Goal: Navigation & Orientation: Find specific page/section

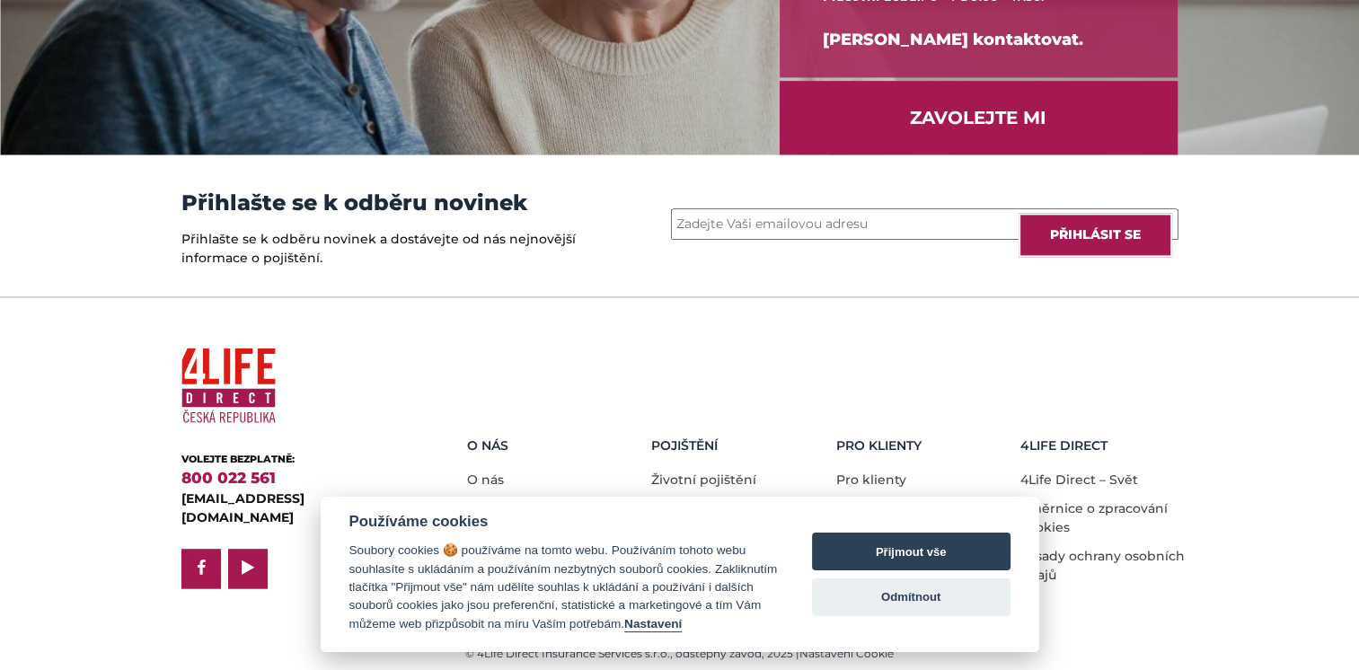
scroll to position [2503, 0]
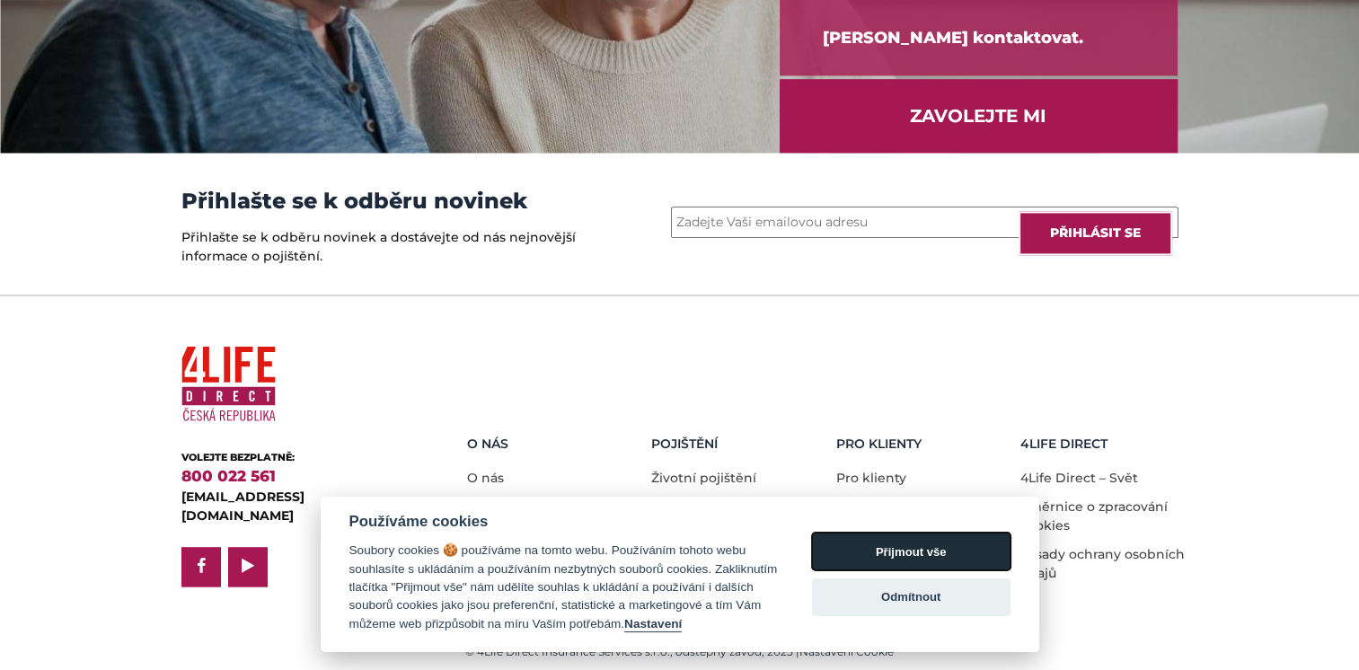
click at [880, 545] on button "Přijmout vše" at bounding box center [911, 551] width 198 height 38
checkbox input "true"
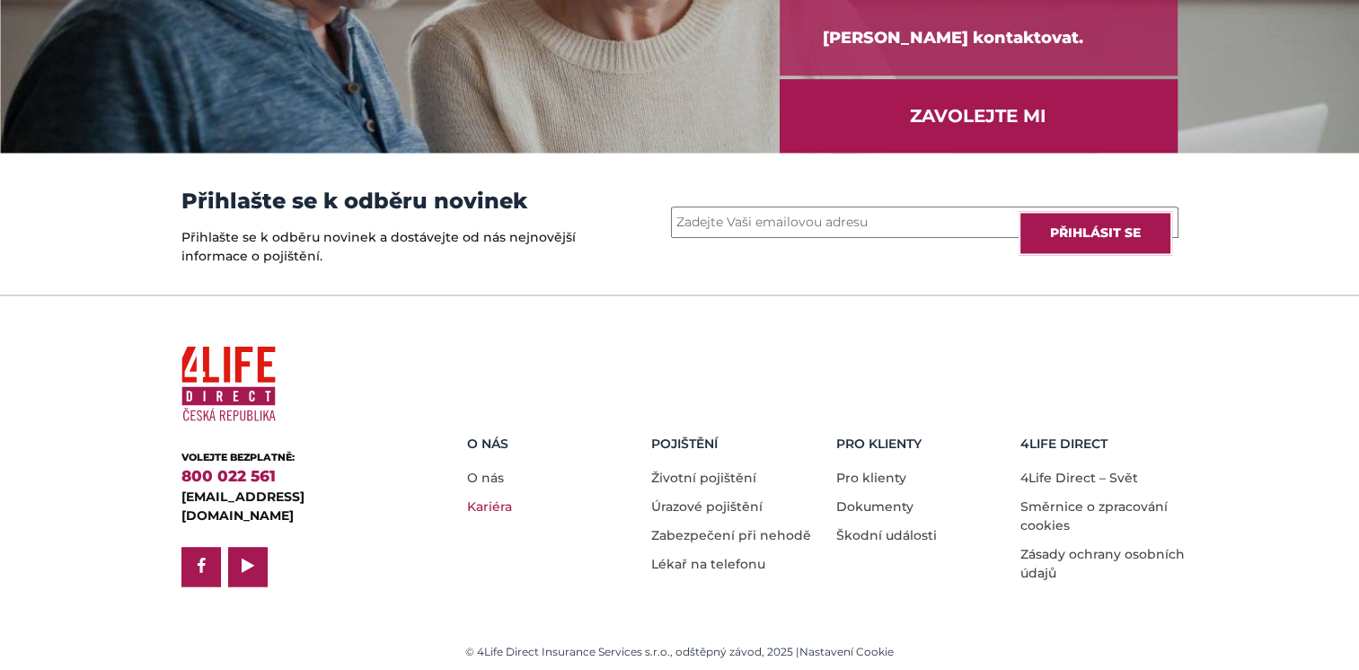
click at [503, 498] on link "Kariéra" at bounding box center [489, 506] width 45 height 16
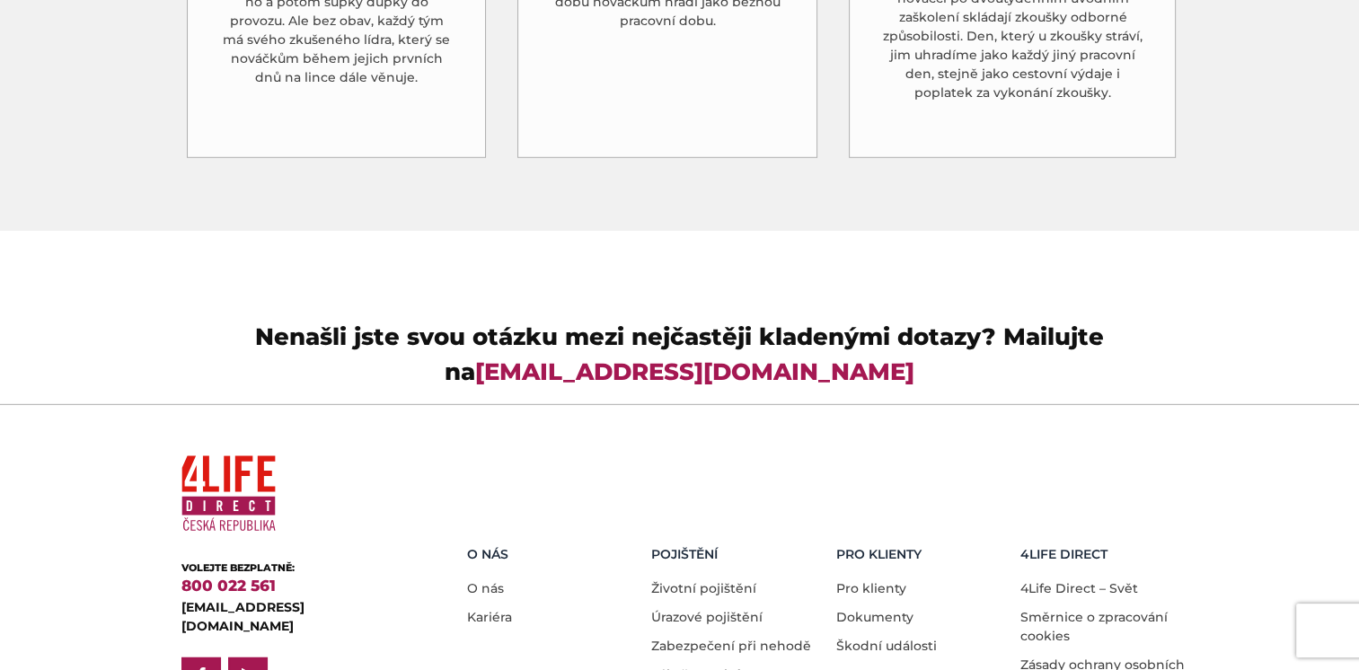
scroll to position [5281, 0]
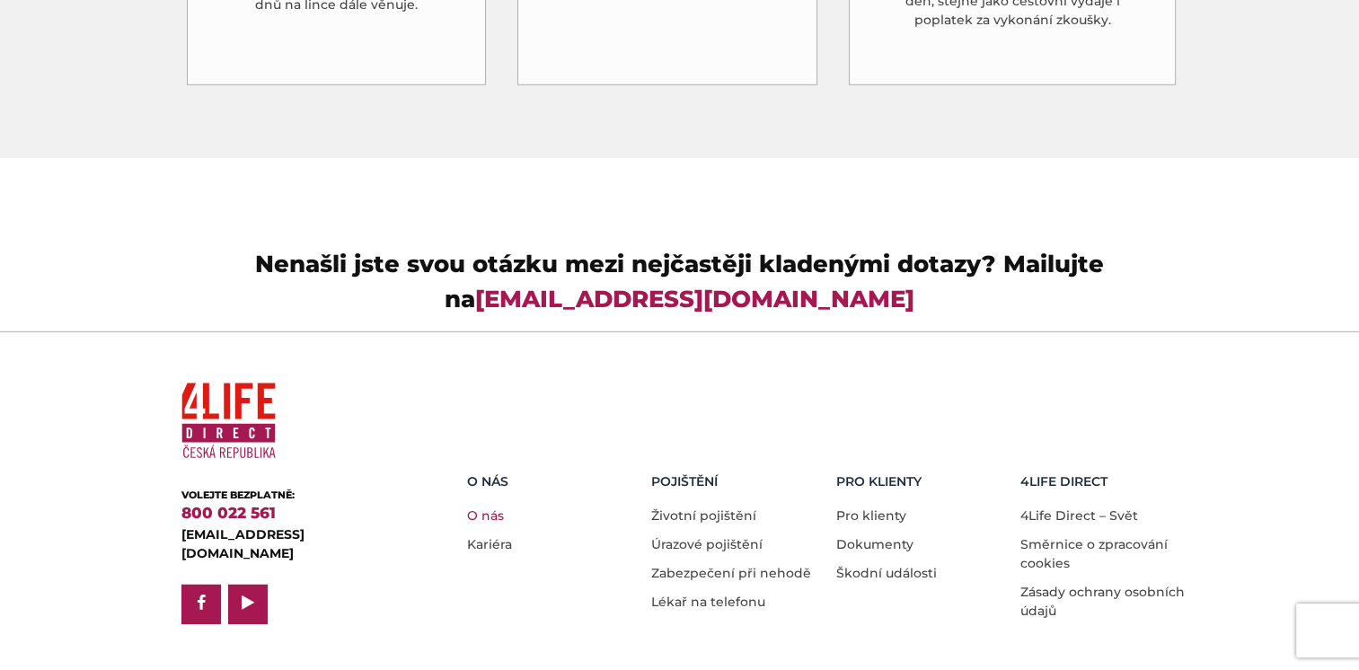
click at [483, 507] on link "O nás" at bounding box center [485, 515] width 37 height 16
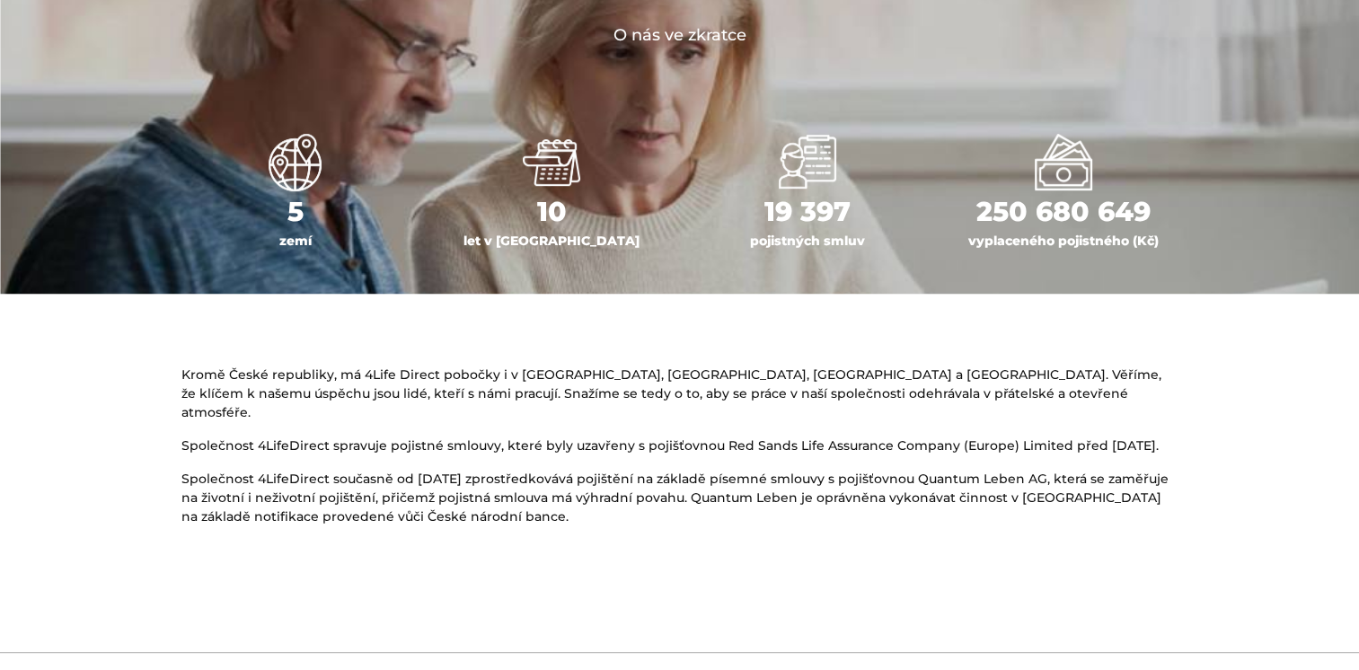
scroll to position [898, 0]
